Goal: Task Accomplishment & Management: Use online tool/utility

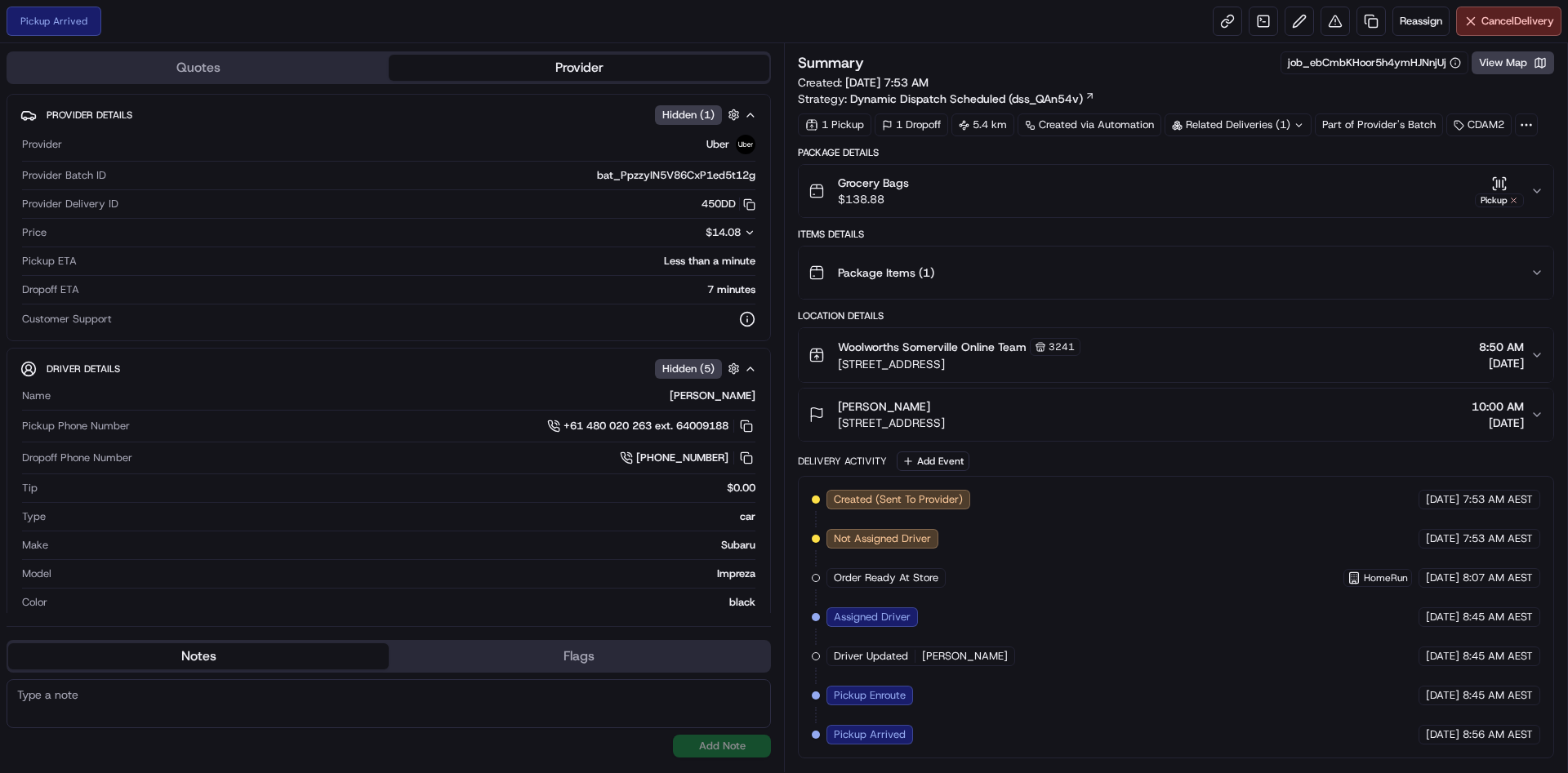
click at [1064, 31] on div "Pickup Arrived Reassign Cancel Delivery" at bounding box center [784, 21] width 1568 height 43
click at [1413, 18] on span "Reassign" at bounding box center [1421, 20] width 43 height 15
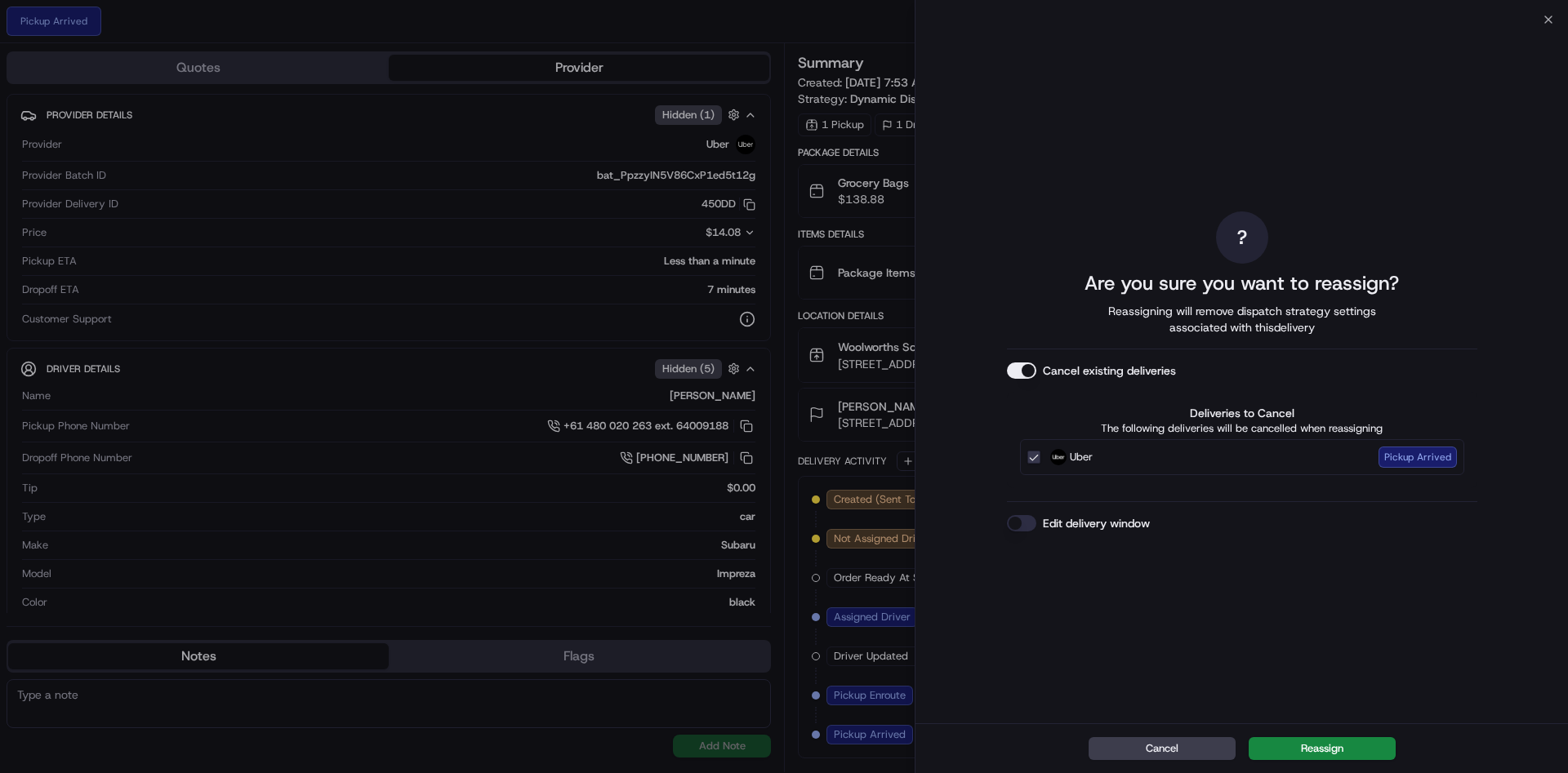
click at [1028, 367] on button "Cancel existing deliveries" at bounding box center [1022, 370] width 29 height 17
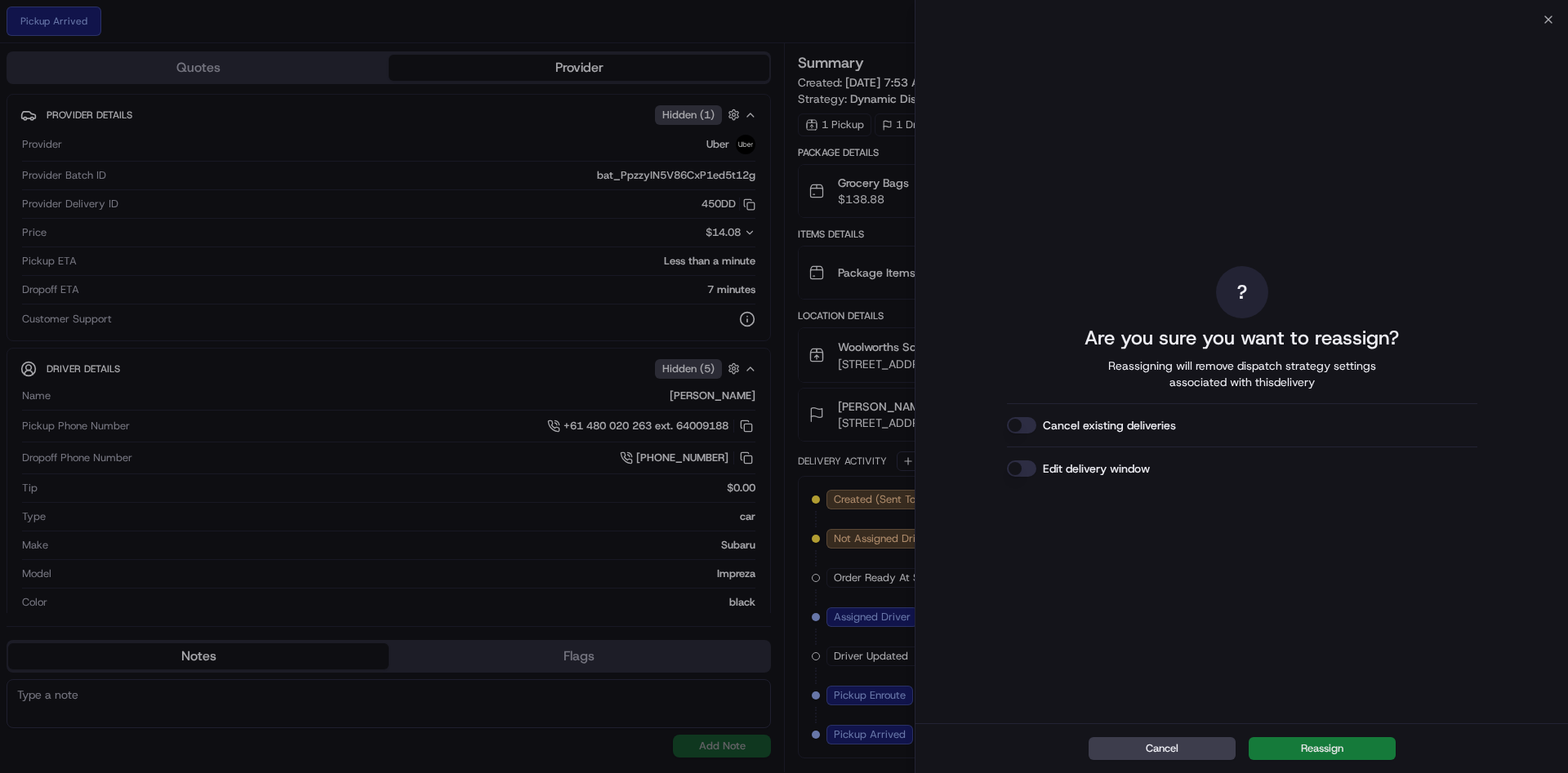
click at [1307, 750] on button "Reassign" at bounding box center [1322, 748] width 147 height 22
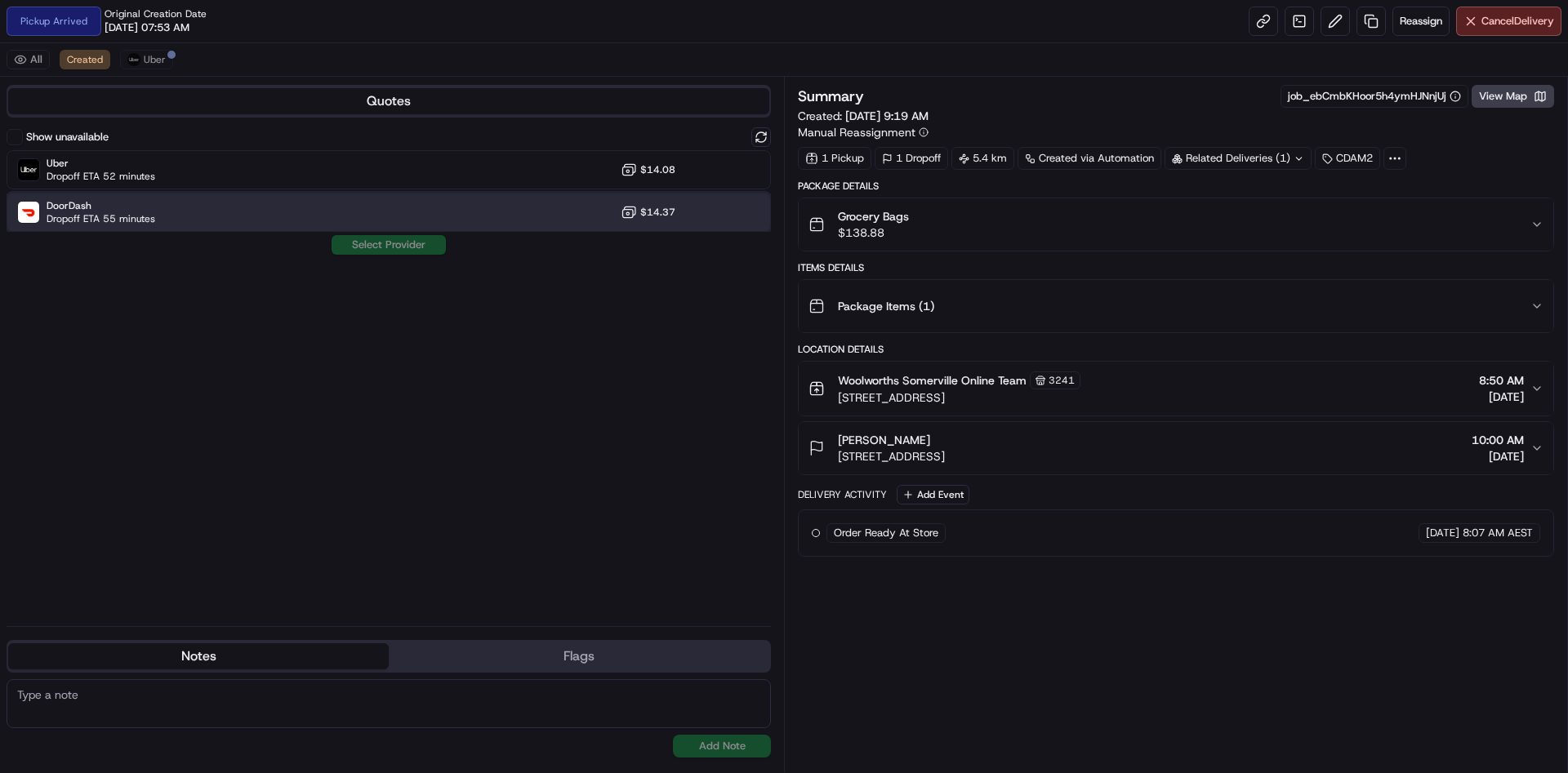
click at [136, 215] on span "Dropoff ETA 55 minutes" at bounding box center [101, 218] width 109 height 13
click at [392, 245] on button "Assign Provider" at bounding box center [389, 244] width 116 height 19
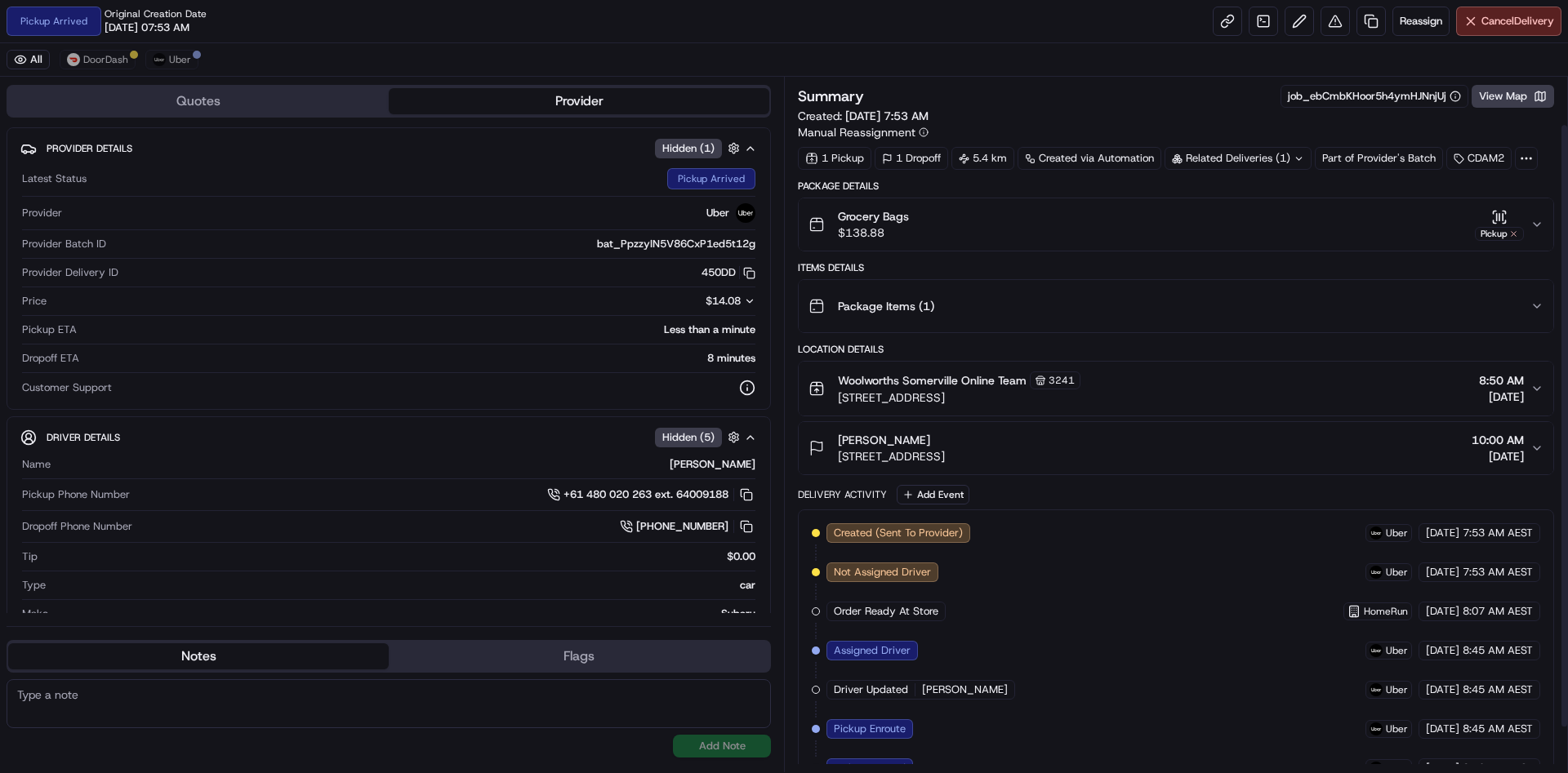
scroll to position [106, 0]
